Goal: Information Seeking & Learning: Learn about a topic

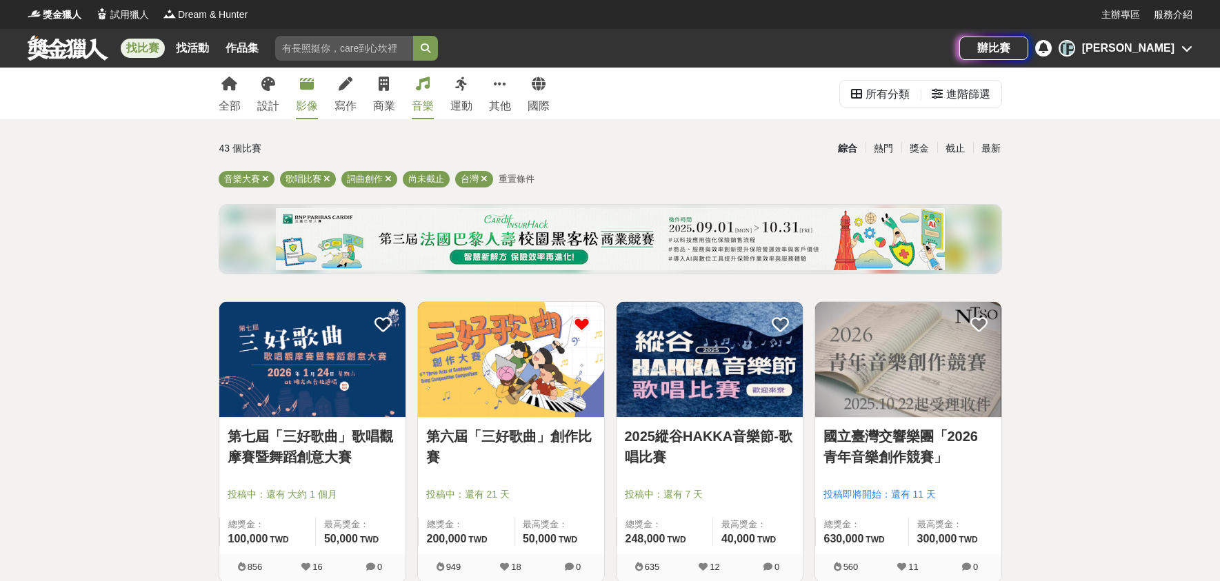
click at [300, 104] on div "影像" at bounding box center [307, 106] width 22 height 17
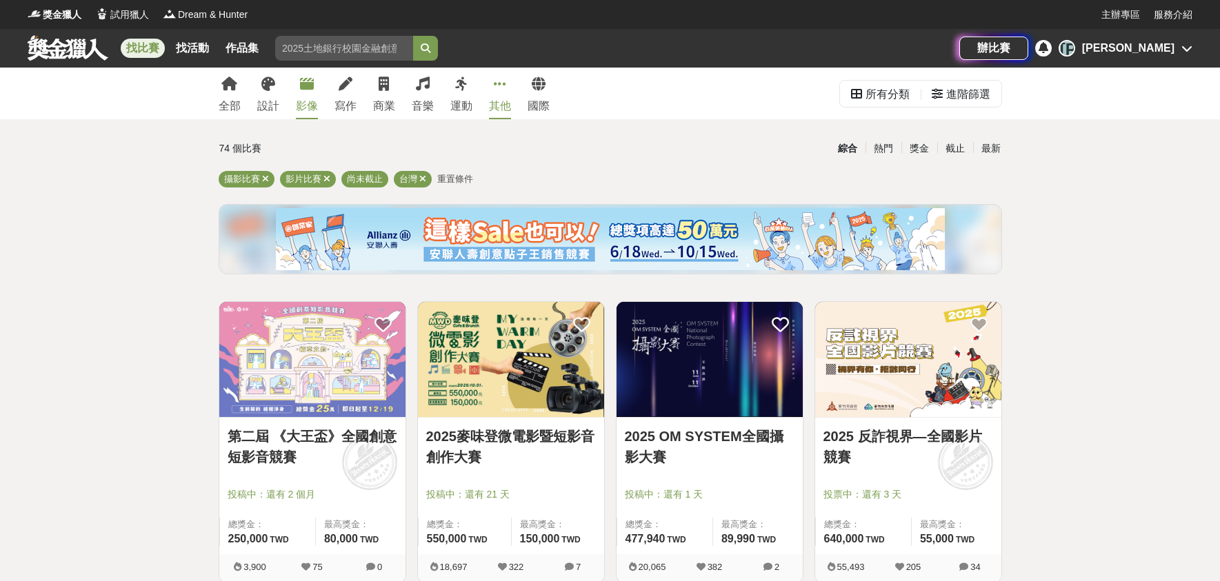
click at [495, 90] on link "其他" at bounding box center [500, 94] width 22 height 52
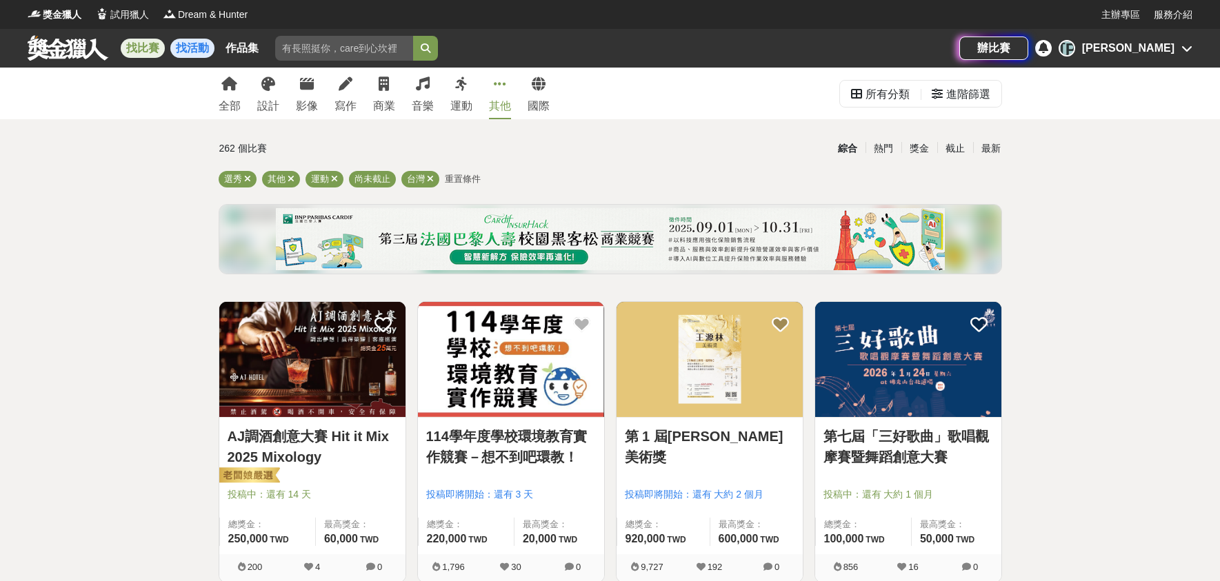
click at [197, 52] on link "找活動" at bounding box center [192, 48] width 44 height 19
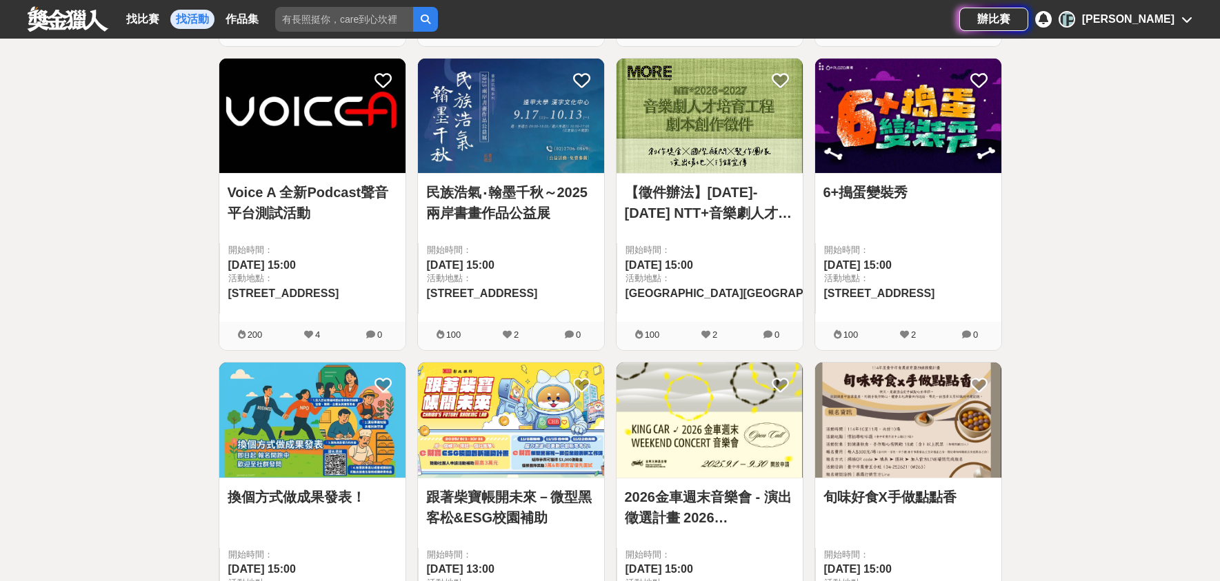
scroll to position [546, 0]
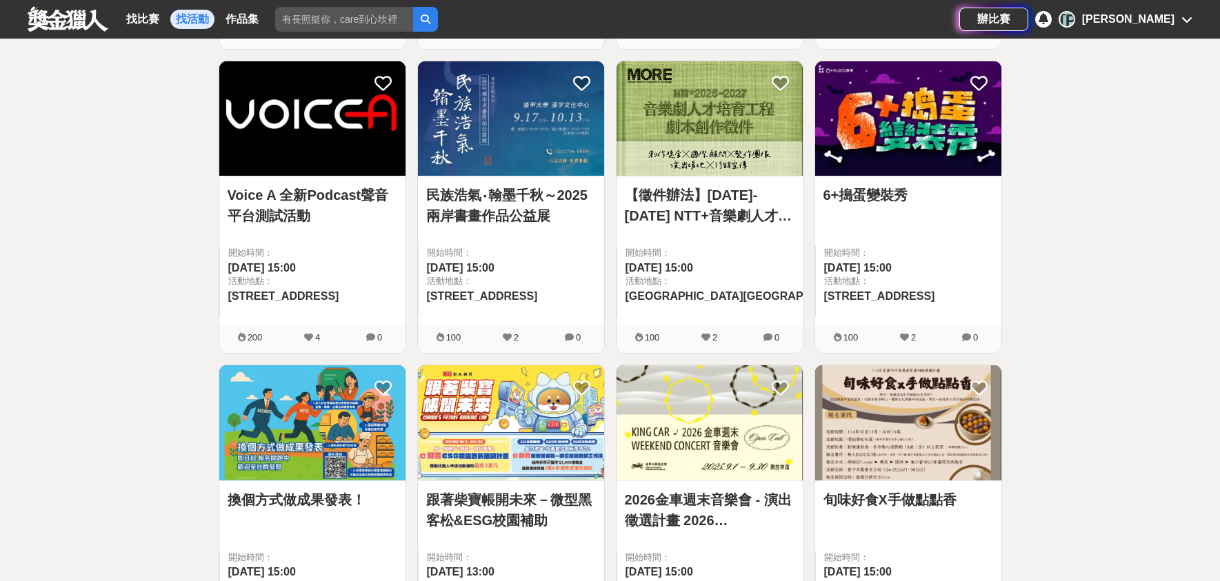
click at [679, 219] on link "【徵件辦法】[DATE]-[DATE] NTT+音樂劇人才培育工程｜ 即日起收件至[DATE]" at bounding box center [710, 205] width 170 height 41
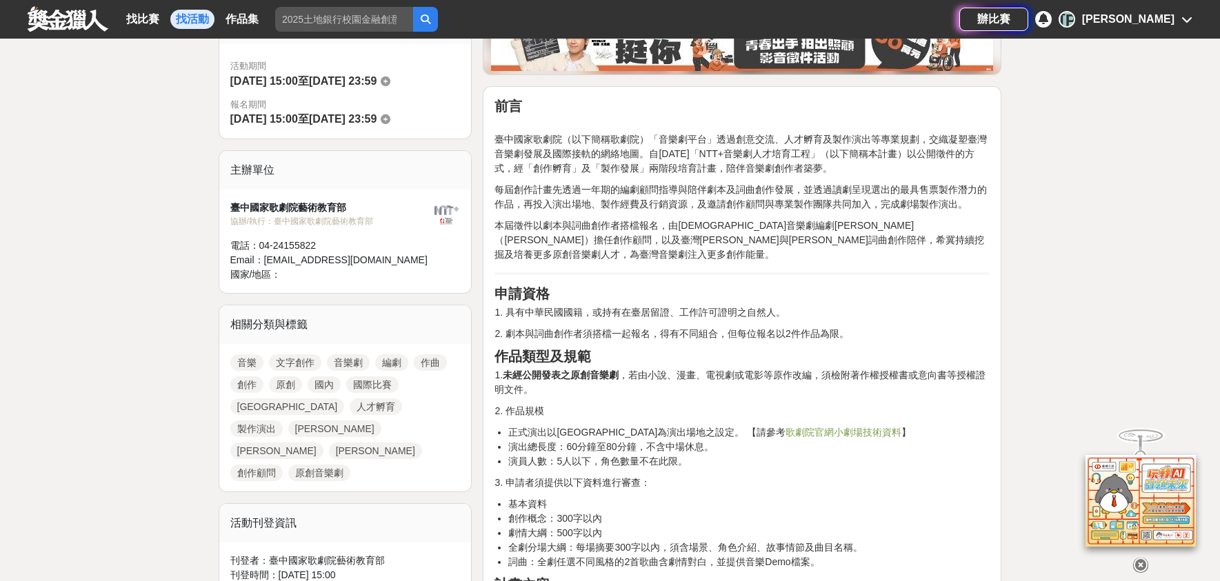
scroll to position [388, 0]
